Goal: Task Accomplishment & Management: Manage account settings

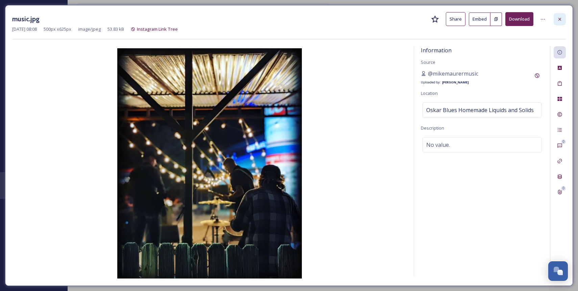
click at [559, 19] on icon at bounding box center [559, 19] width 3 height 3
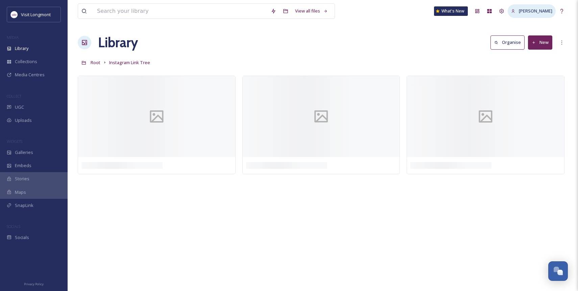
click at [539, 13] on span "[PERSON_NAME]" at bounding box center [535, 11] width 33 height 6
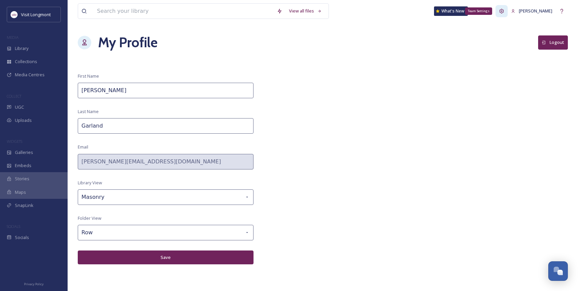
click at [504, 11] on icon at bounding box center [501, 10] width 5 height 5
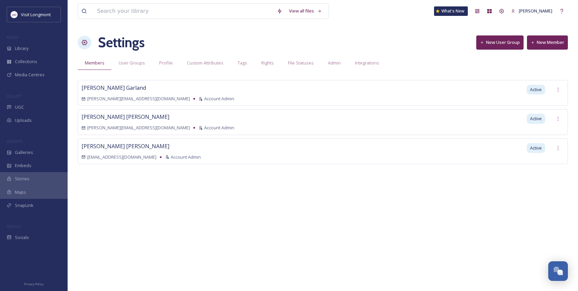
click at [505, 43] on button "New User Group" at bounding box center [499, 42] width 47 height 14
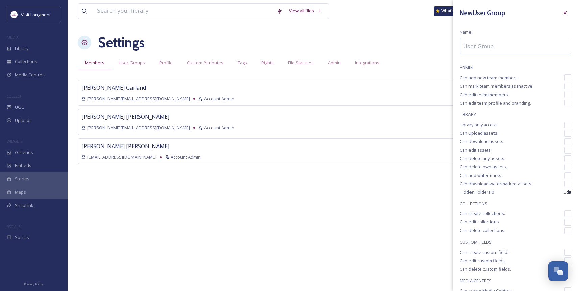
click at [478, 50] on input at bounding box center [514, 47] width 111 height 16
type input "A [PERSON_NAME] Collective"
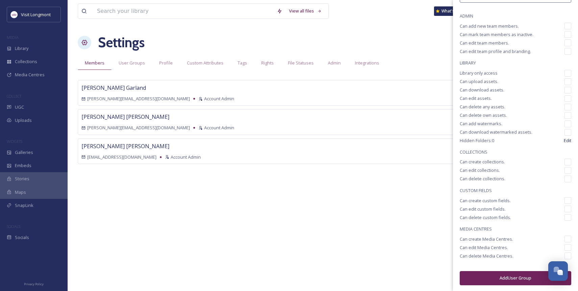
click at [512, 278] on button "Add User Group" at bounding box center [514, 278] width 111 height 14
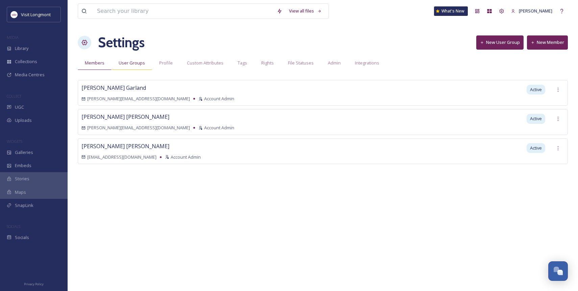
click at [132, 64] on span "User Groups" at bounding box center [132, 63] width 26 height 6
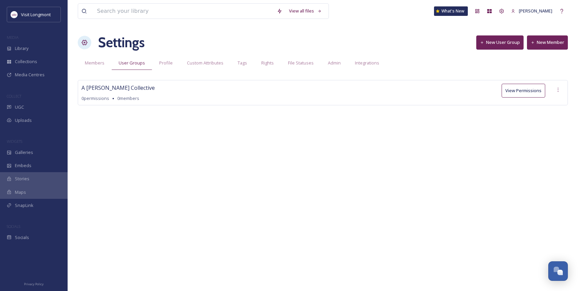
click at [531, 92] on button "View Permissions" at bounding box center [523, 91] width 44 height 14
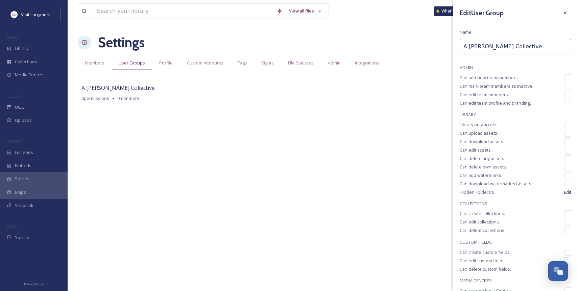
click at [473, 68] on span "ADMIN" at bounding box center [514, 68] width 111 height 6
click at [569, 78] on input "checkbox" at bounding box center [567, 77] width 7 height 7
checkbox input "true"
click at [568, 84] on input "checkbox" at bounding box center [567, 86] width 7 height 7
click at [566, 86] on input "checkbox" at bounding box center [567, 86] width 7 height 7
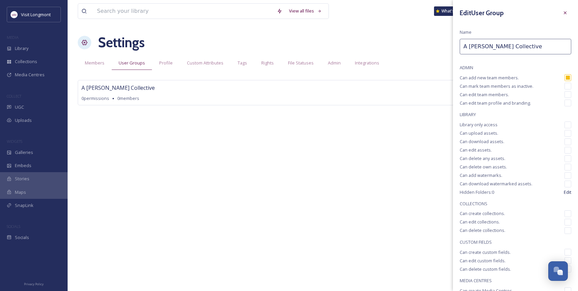
checkbox input "false"
click at [567, 76] on input "checkbox" at bounding box center [567, 77] width 7 height 7
checkbox input "false"
click at [567, 123] on input "checkbox" at bounding box center [567, 125] width 7 height 7
checkbox input "true"
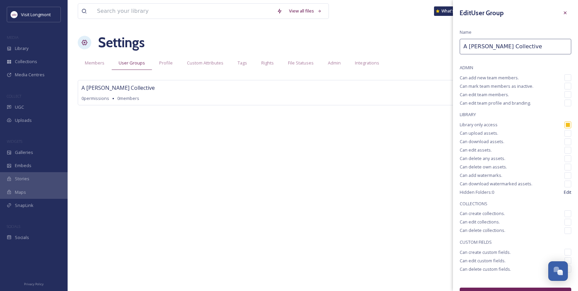
click at [568, 134] on input "checkbox" at bounding box center [567, 133] width 7 height 7
checkbox input "true"
click at [568, 140] on input "checkbox" at bounding box center [567, 142] width 7 height 7
checkbox input "true"
click at [566, 148] on input "checkbox" at bounding box center [567, 150] width 7 height 7
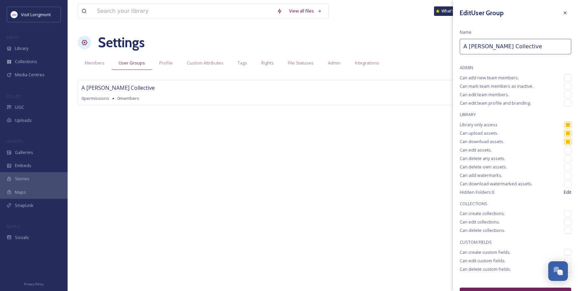
checkbox input "true"
click at [568, 158] on input "checkbox" at bounding box center [567, 158] width 7 height 7
checkbox input "true"
click at [569, 166] on input "checkbox" at bounding box center [567, 167] width 7 height 7
checkbox input "true"
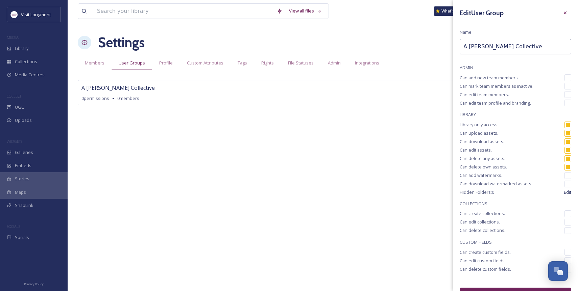
click at [567, 174] on input "checkbox" at bounding box center [567, 175] width 7 height 7
checkbox input "true"
click at [569, 183] on input "checkbox" at bounding box center [567, 184] width 7 height 7
checkbox input "true"
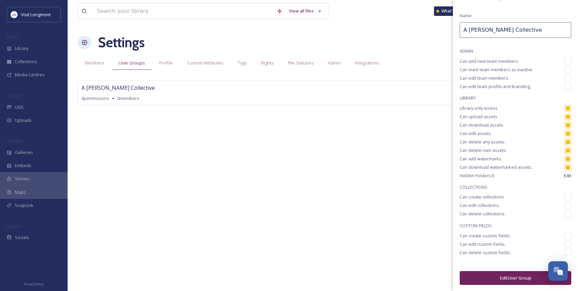
click at [568, 197] on input "checkbox" at bounding box center [567, 197] width 7 height 7
checkbox input "true"
click at [567, 206] on input "checkbox" at bounding box center [567, 205] width 7 height 7
checkbox input "true"
click at [568, 214] on input "checkbox" at bounding box center [567, 214] width 7 height 7
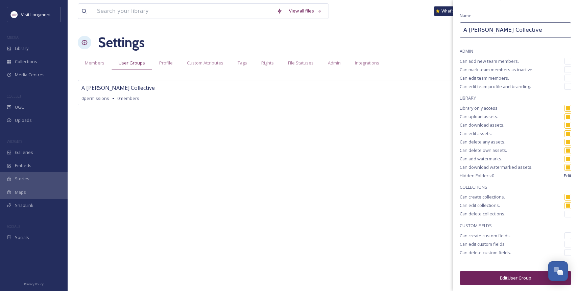
checkbox input "true"
click at [511, 280] on button "Edit User Group" at bounding box center [514, 278] width 111 height 14
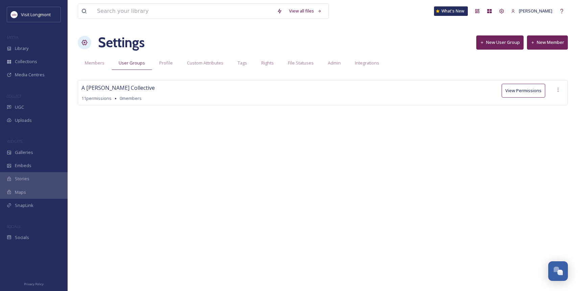
click at [555, 40] on button "New Member" at bounding box center [547, 42] width 41 height 14
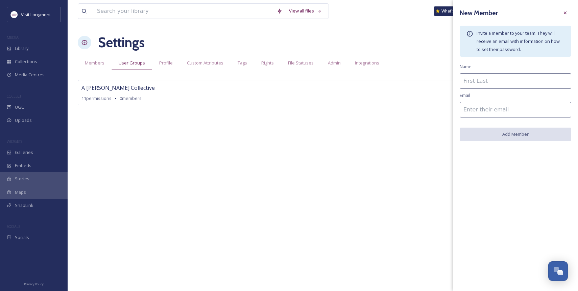
click at [480, 79] on input at bounding box center [514, 81] width 111 height 16
type input "[PERSON_NAME]"
click at [476, 110] on input at bounding box center [514, 110] width 111 height 16
paste input "[PERSON_NAME][EMAIL_ADDRESS][DOMAIN_NAME]"
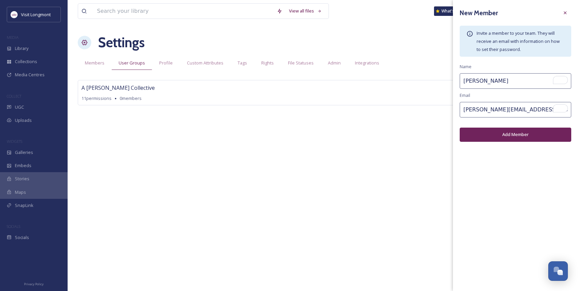
type input "[PERSON_NAME][EMAIL_ADDRESS][DOMAIN_NAME]"
click at [517, 133] on button "Add Member" at bounding box center [514, 135] width 111 height 14
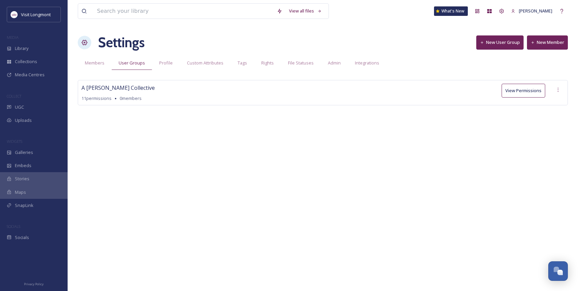
click at [544, 43] on button "New Member" at bounding box center [547, 42] width 41 height 14
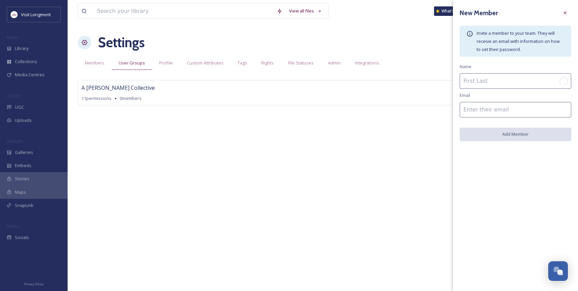
click at [476, 88] on input "To enrich screen reader interactions, please activate Accessibility in Grammarl…" at bounding box center [514, 81] width 111 height 16
type input "[PERSON_NAME]"
click at [476, 116] on input "To enrich screen reader interactions, please activate Accessibility in Grammarl…" at bounding box center [514, 110] width 111 height 16
paste input "[PERSON_NAME][EMAIL_ADDRESS][DOMAIN_NAME]"
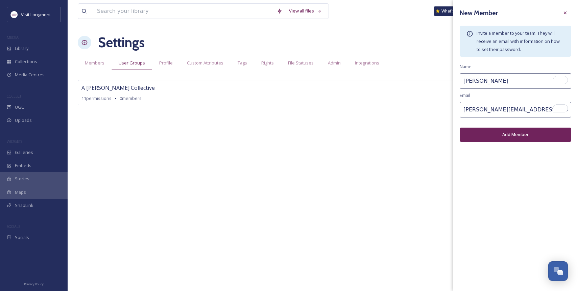
type input "[PERSON_NAME][EMAIL_ADDRESS][DOMAIN_NAME]"
click at [496, 82] on input "[PERSON_NAME]" at bounding box center [514, 81] width 111 height 16
type input "[PERSON_NAME]"
click at [499, 170] on div "New Member Invite a member to your team. They will receive an email with inform…" at bounding box center [515, 145] width 125 height 291
click at [505, 133] on button "Add Member" at bounding box center [514, 135] width 111 height 14
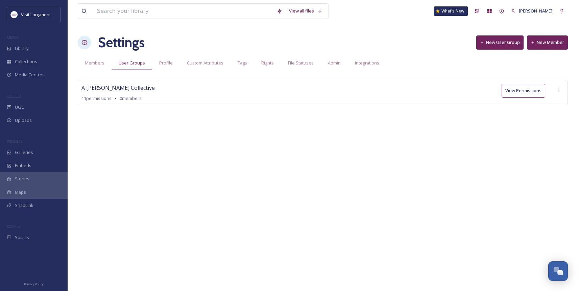
click at [546, 41] on button "New Member" at bounding box center [547, 42] width 41 height 14
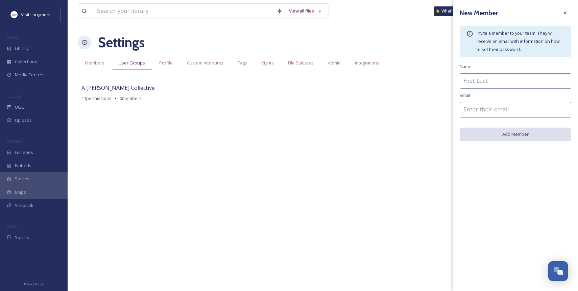
click at [482, 81] on input at bounding box center [514, 81] width 111 height 16
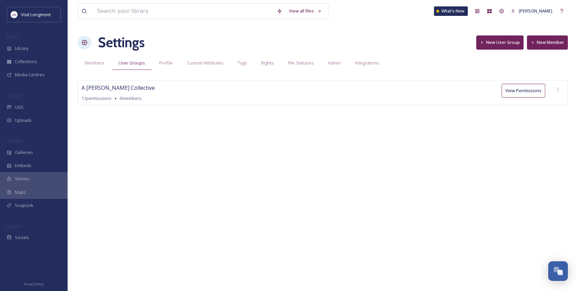
click at [544, 47] on button "New Member" at bounding box center [547, 42] width 41 height 14
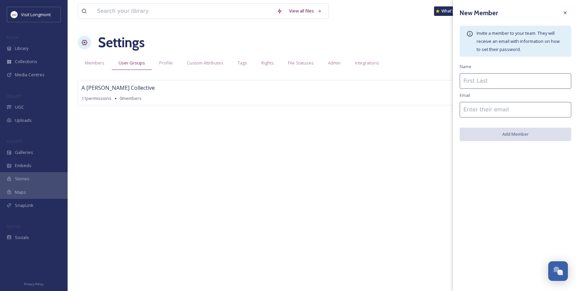
click at [483, 85] on input at bounding box center [514, 81] width 111 height 16
type input "M+Lemon Gaff"
paste input "[EMAIL_ADDRESS][DOMAIN_NAME]"
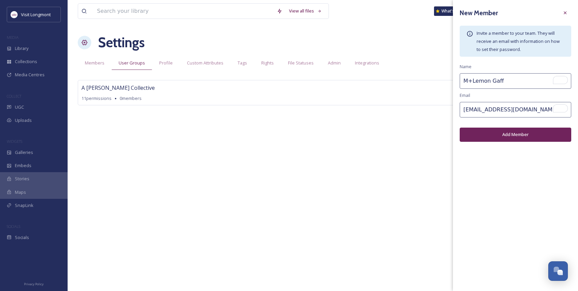
type input "[EMAIL_ADDRESS][DOMAIN_NAME]"
click at [471, 82] on input "M+Lemon Gaff" at bounding box center [514, 81] width 111 height 16
type input "Lemon Gaff"
click at [521, 133] on button "Add Member" at bounding box center [514, 135] width 111 height 14
